Goal: Information Seeking & Learning: Learn about a topic

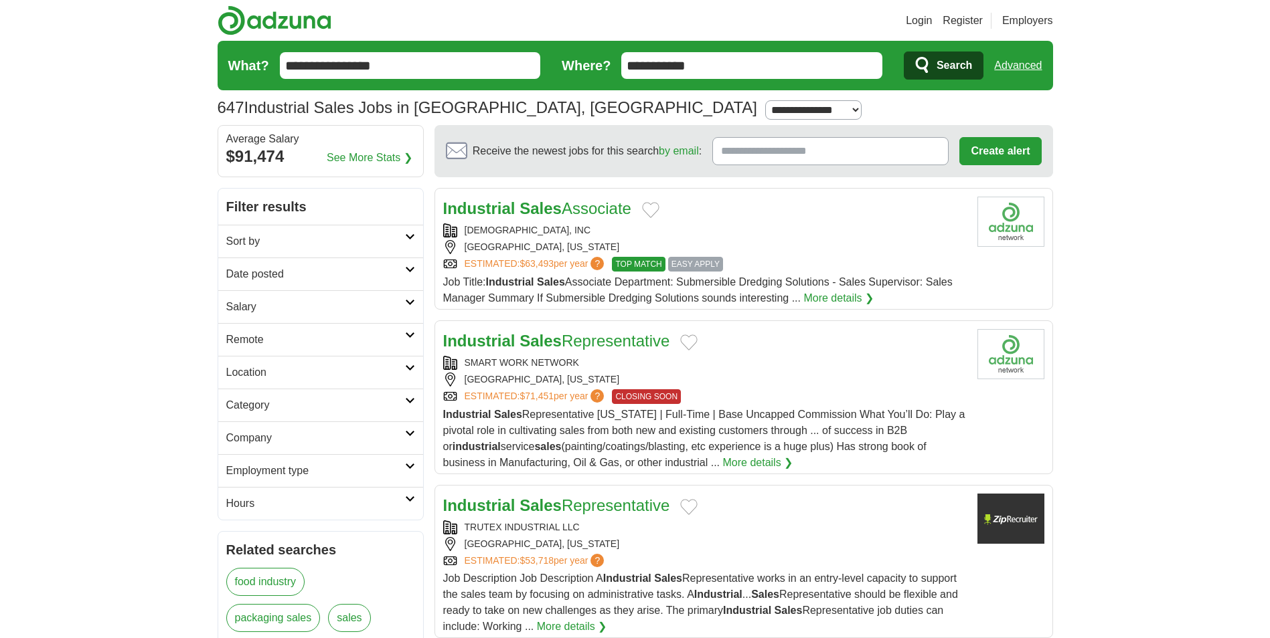
click at [409, 266] on link "Date posted" at bounding box center [320, 274] width 205 height 33
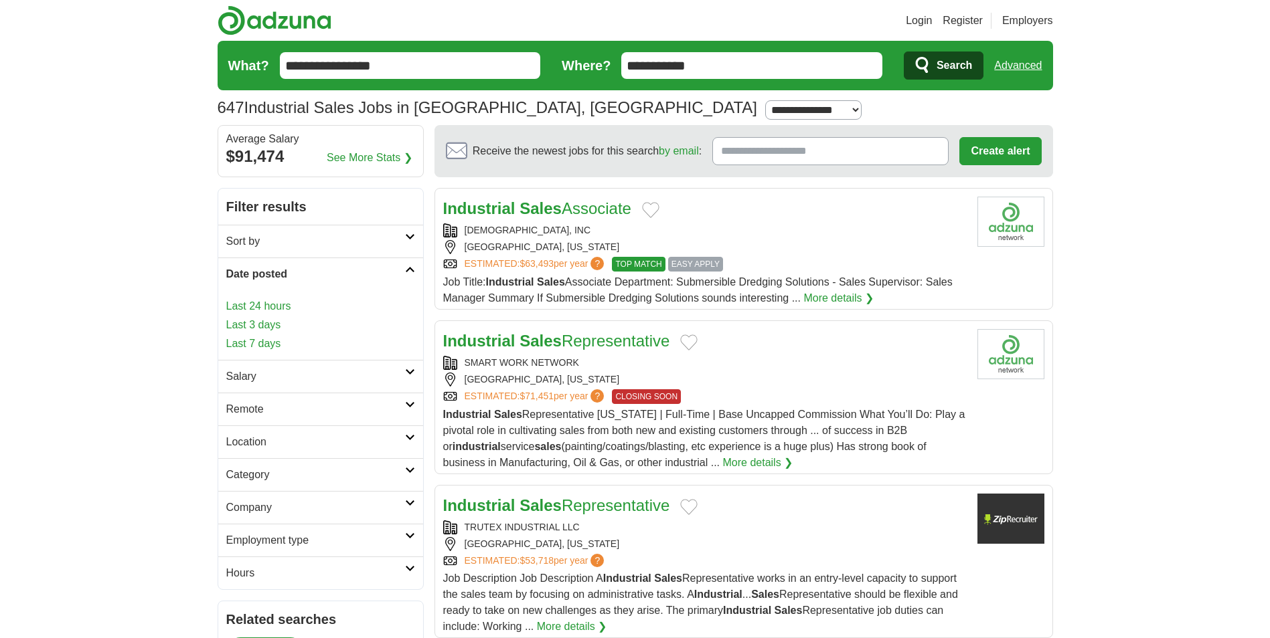
click at [240, 306] on link "Last 24 hours" at bounding box center [320, 306] width 189 height 16
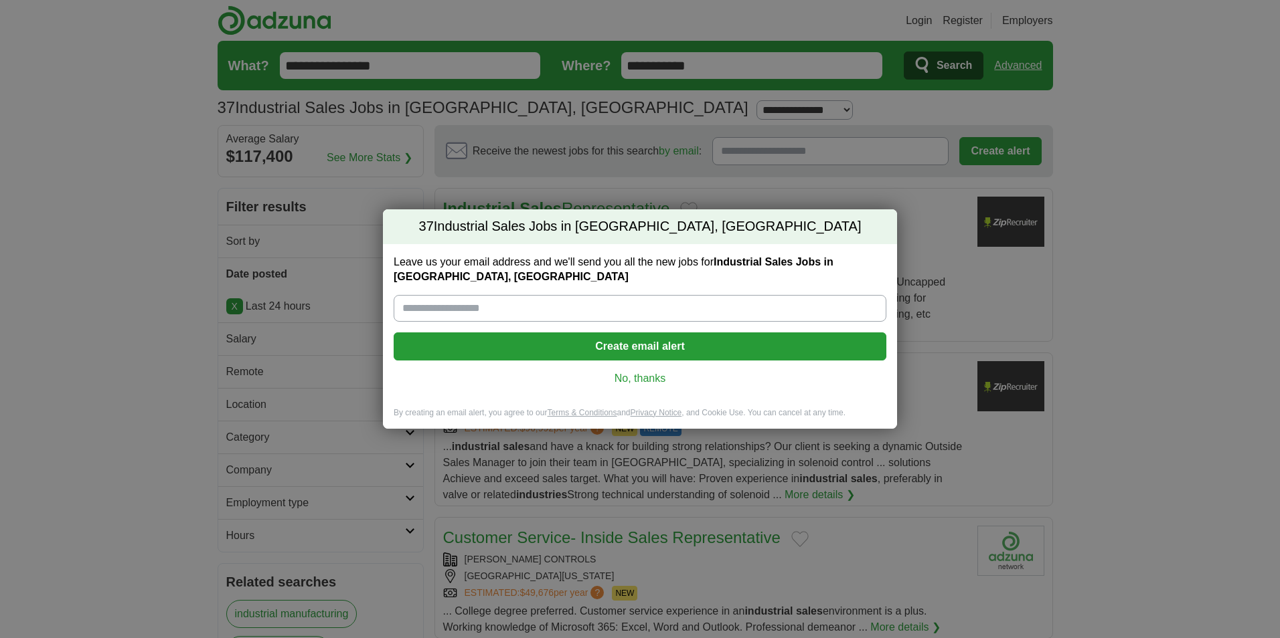
click at [642, 377] on link "No, thanks" at bounding box center [639, 378] width 471 height 15
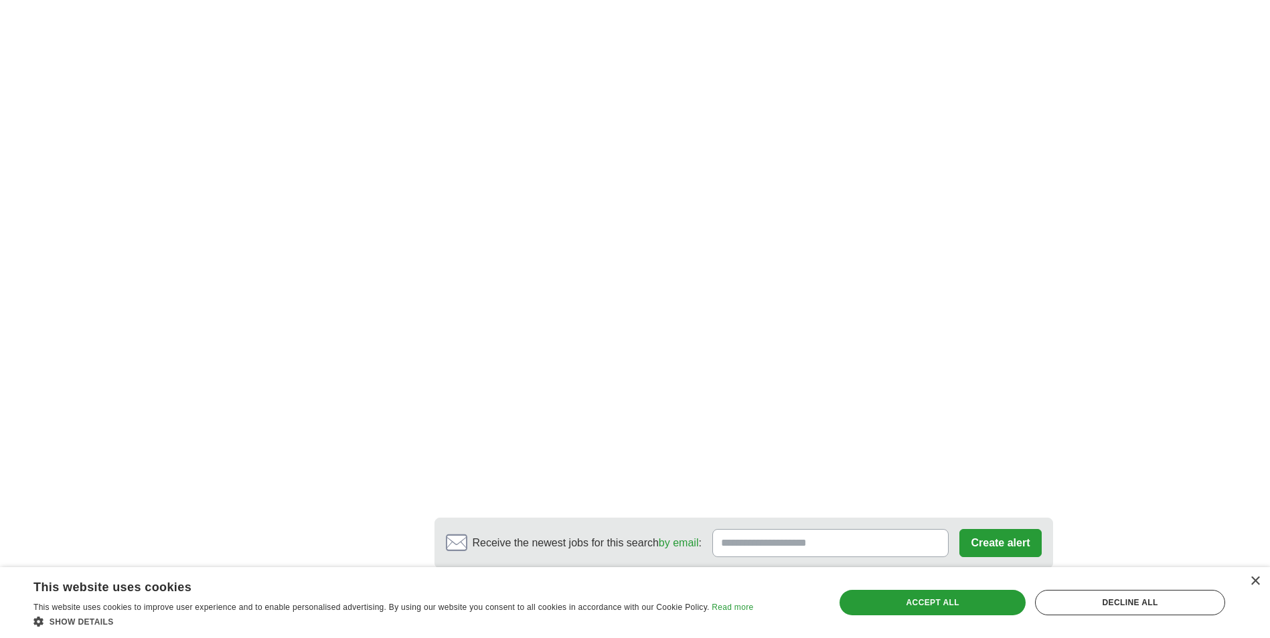
scroll to position [2142, 0]
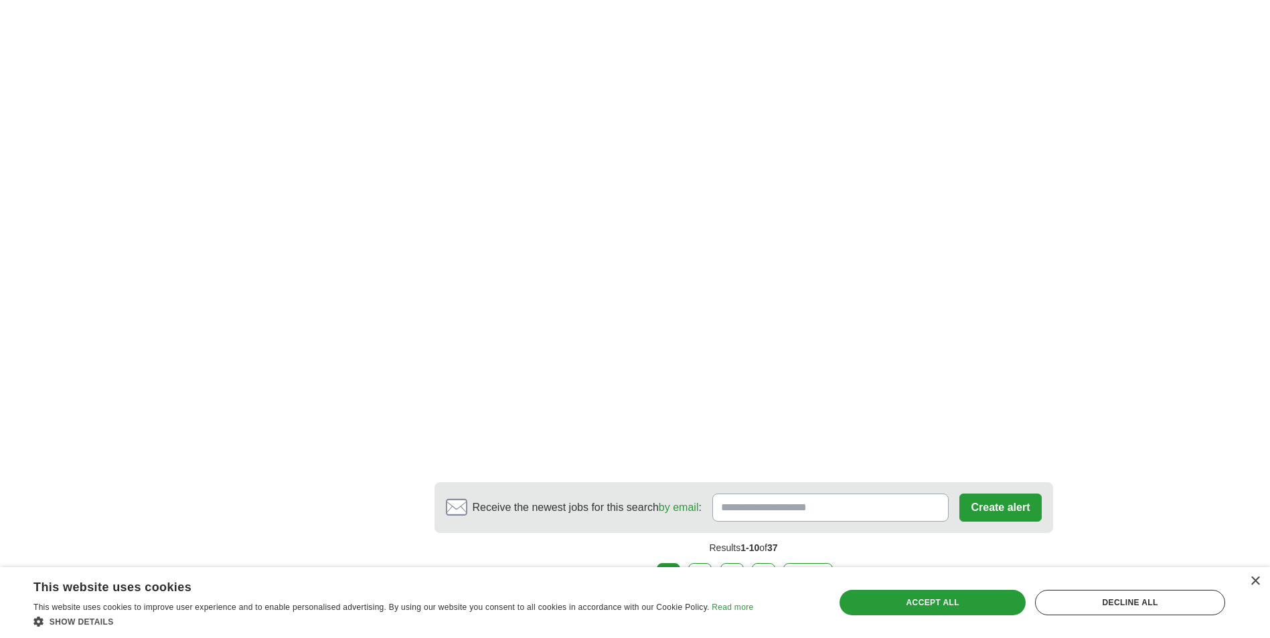
click at [702, 564] on link "2" at bounding box center [699, 578] width 23 height 28
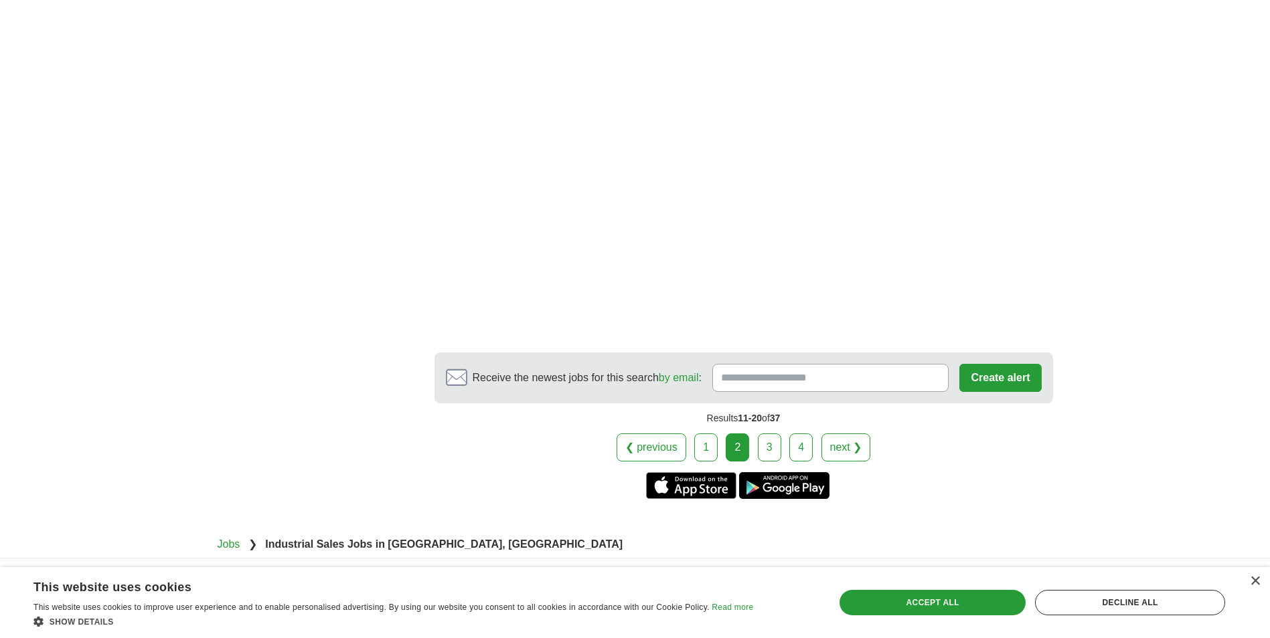
scroll to position [2142, 0]
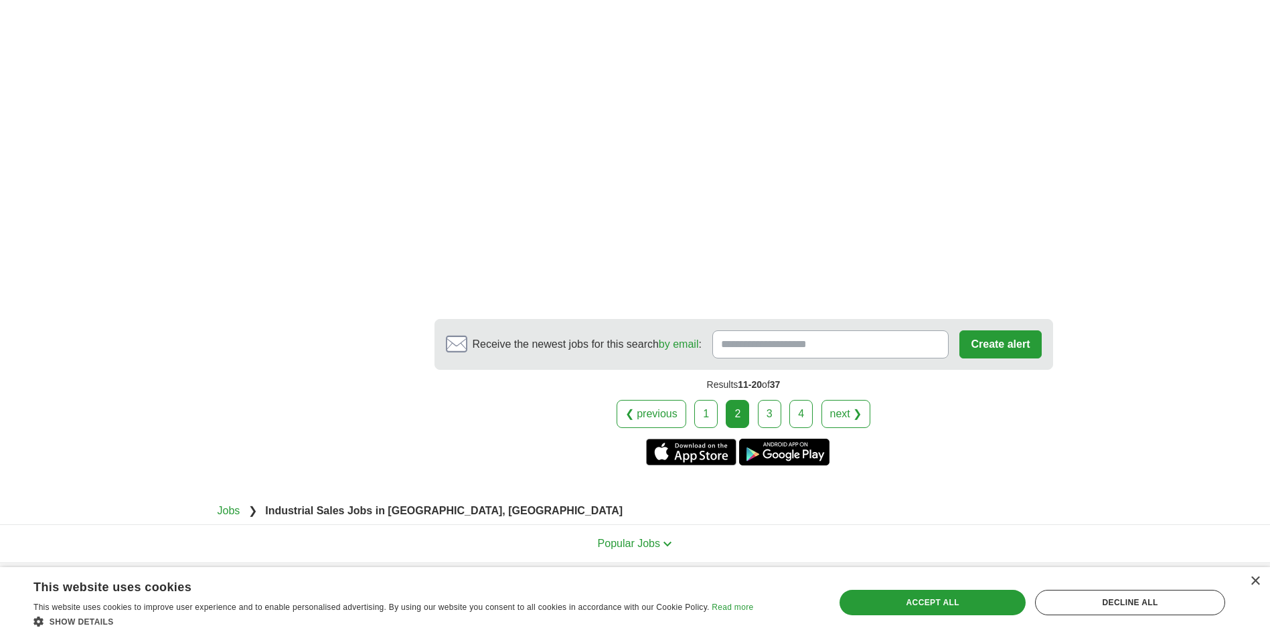
click at [768, 400] on link "3" at bounding box center [769, 414] width 23 height 28
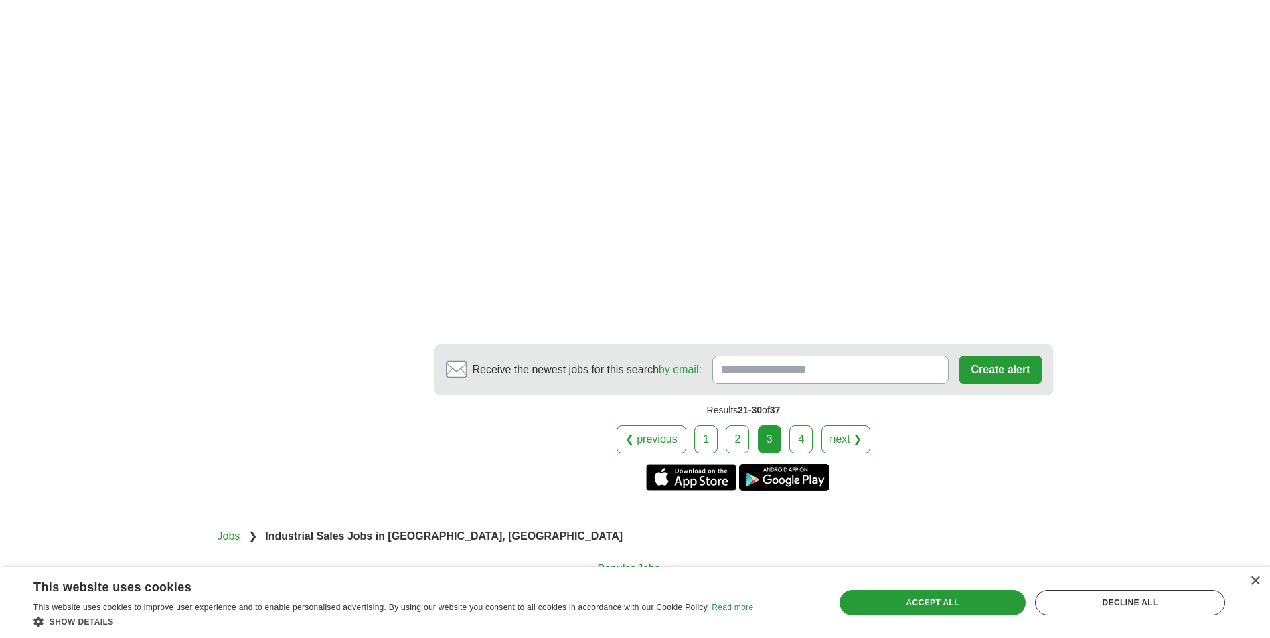
scroll to position [2180, 0]
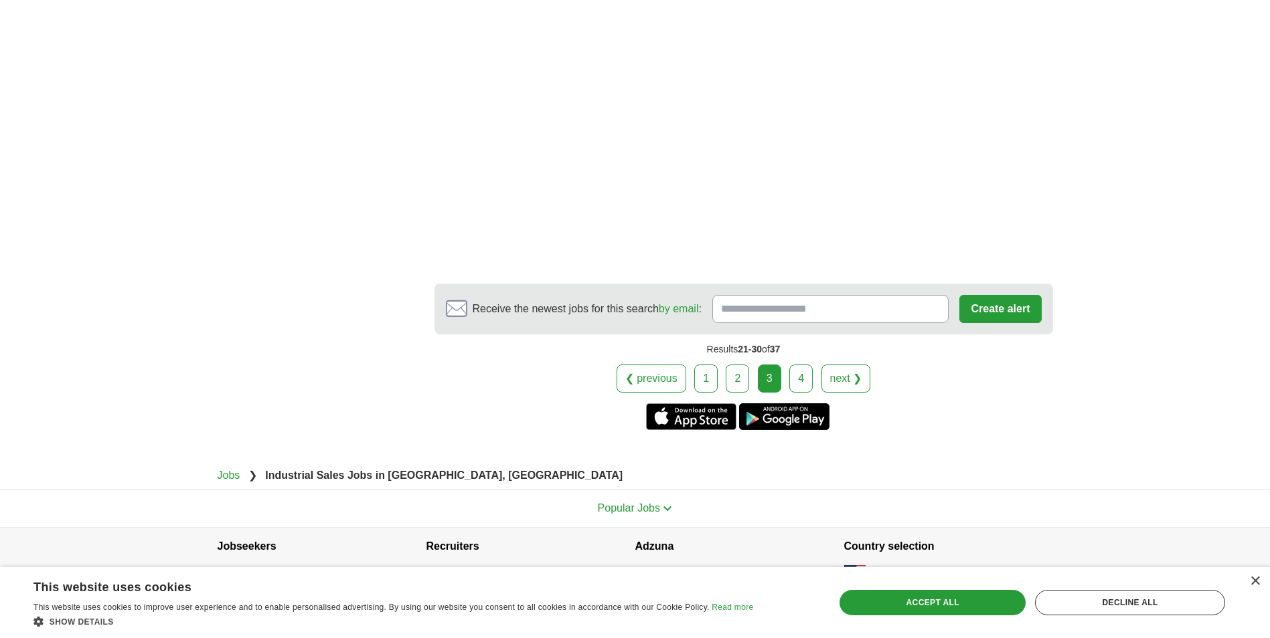
click at [802, 365] on link "4" at bounding box center [800, 379] width 23 height 28
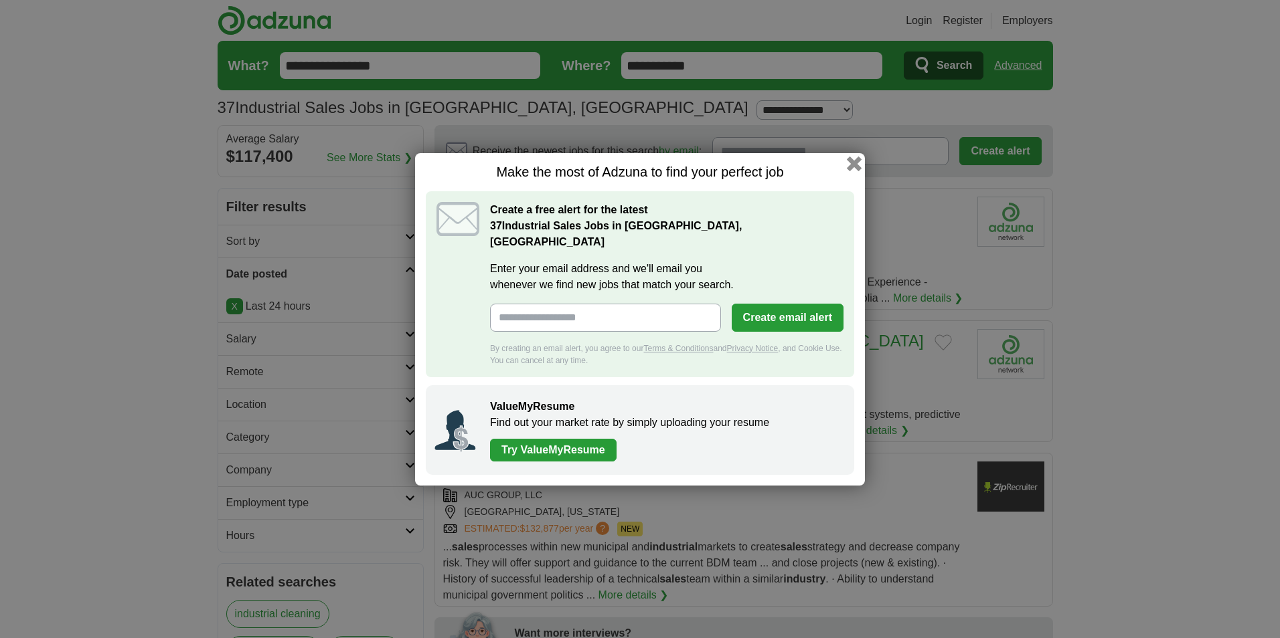
click at [856, 171] on button "button" at bounding box center [854, 163] width 15 height 15
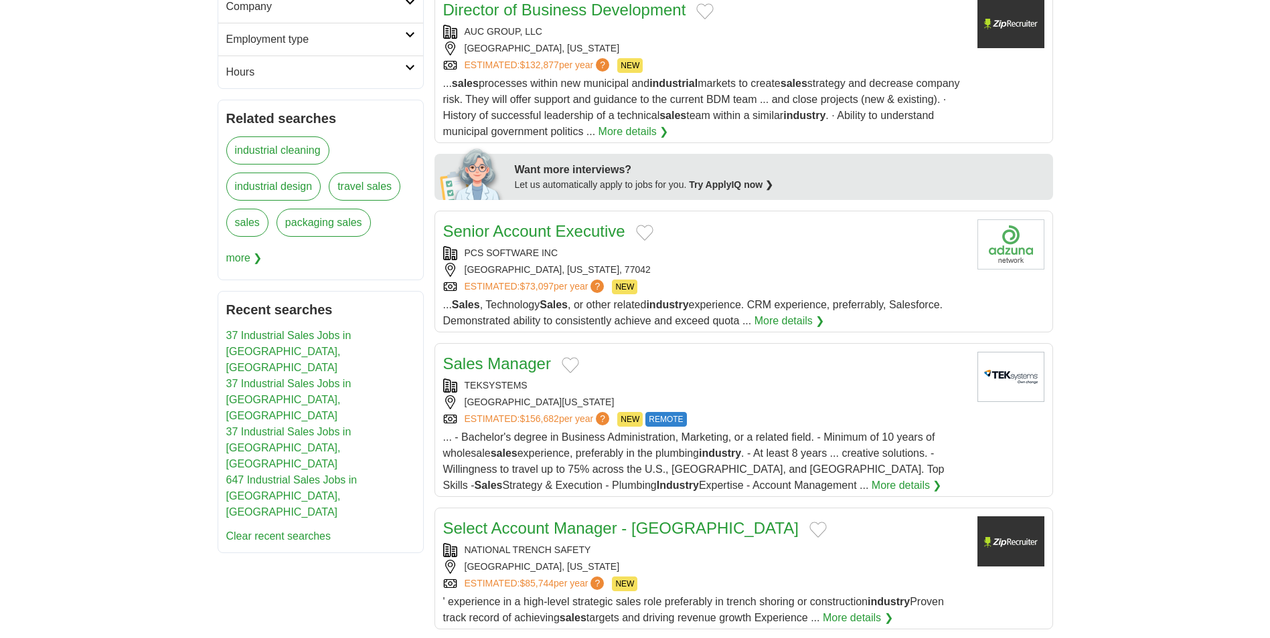
scroll to position [468, 0]
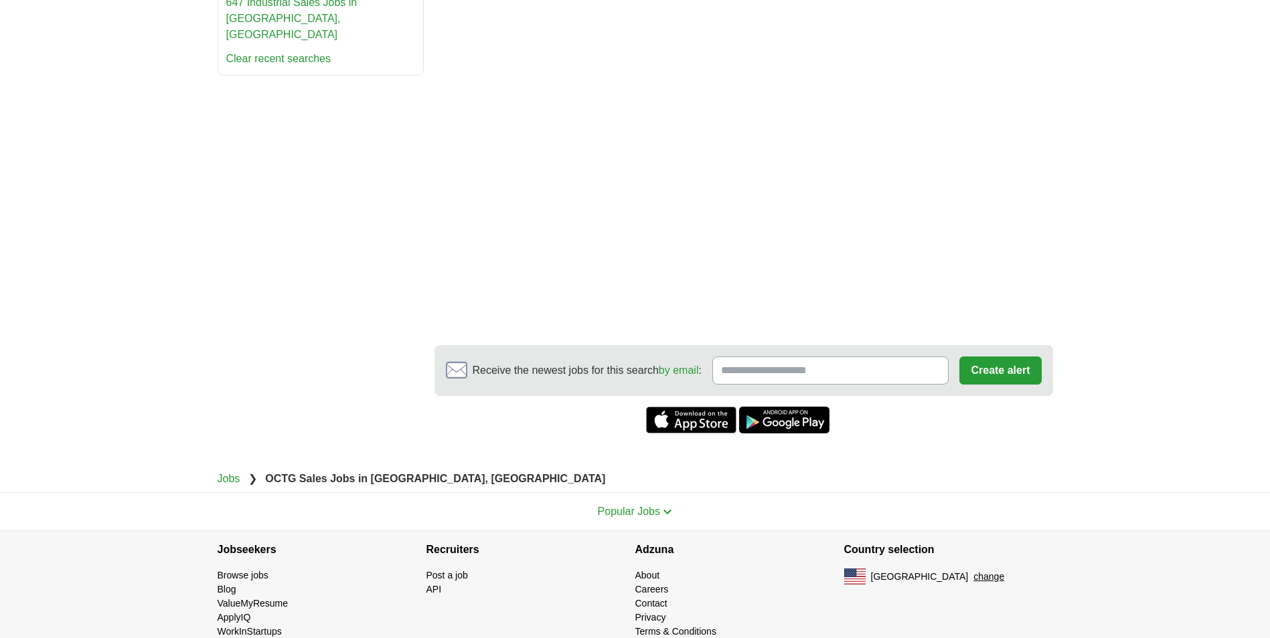
scroll to position [824, 0]
